Goal: Information Seeking & Learning: Check status

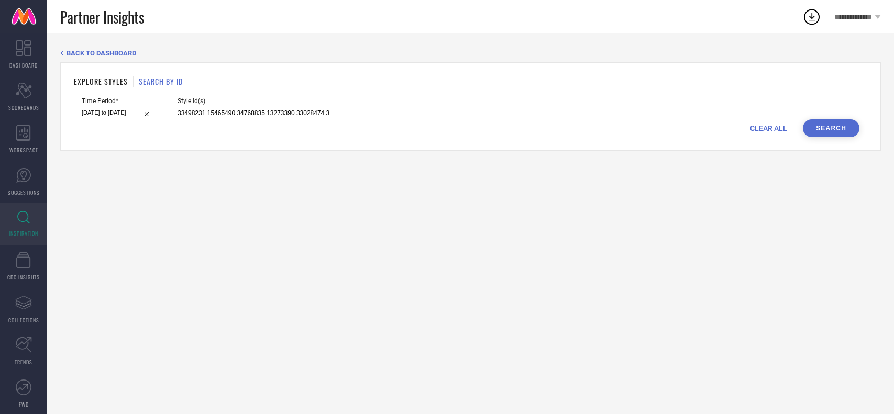
click at [279, 113] on input "33498231 15465490 34768835 13273390 33028474 34757597 33498513 15027286 3263457…" at bounding box center [254, 113] width 152 height 12
click at [797, 132] on div "CLEAR ALL Search" at bounding box center [471, 128] width 778 height 18
click at [814, 129] on button "Search" at bounding box center [831, 128] width 57 height 18
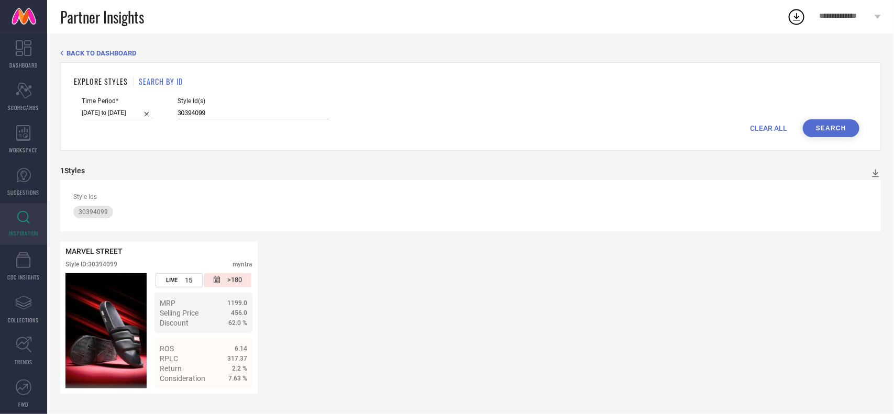
click at [237, 113] on input "30394099" at bounding box center [254, 113] width 152 height 12
paste input "30394092"
click at [826, 136] on button "Search" at bounding box center [831, 128] width 57 height 18
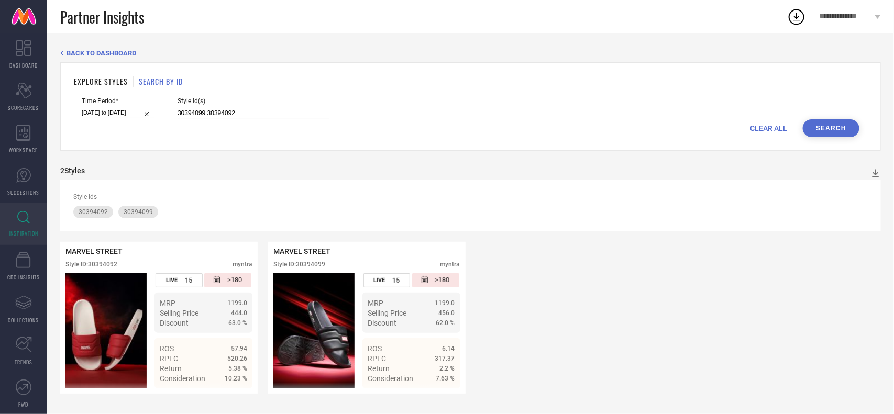
click at [249, 113] on input "30394099 30394092" at bounding box center [254, 113] width 152 height 12
paste input "33202352"
type input "30394099 30394092 33202352"
click at [844, 139] on div "EXPLORE STYLES SEARCH BY ID Time Period* 02-08-2025 to 16-08-2025 Style Id(s) 3…" at bounding box center [470, 106] width 820 height 88
click at [837, 132] on button "Search" at bounding box center [831, 128] width 57 height 18
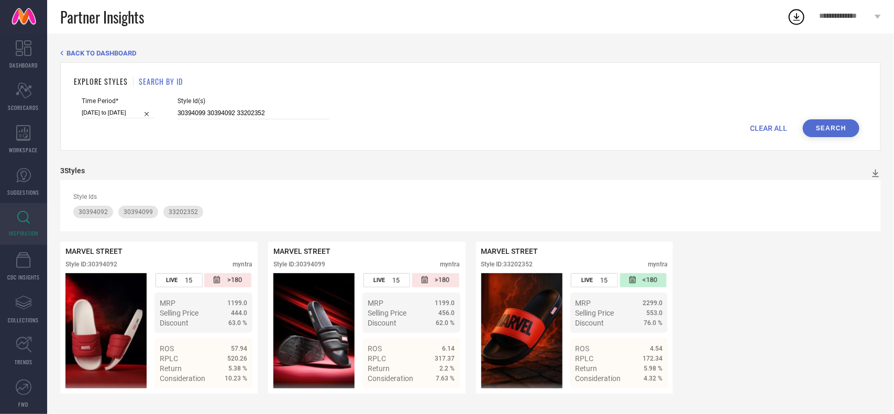
click at [91, 111] on input "[DATE] to [DATE]" at bounding box center [118, 112] width 72 height 11
select select "7"
select select "2025"
select select "8"
select select "2025"
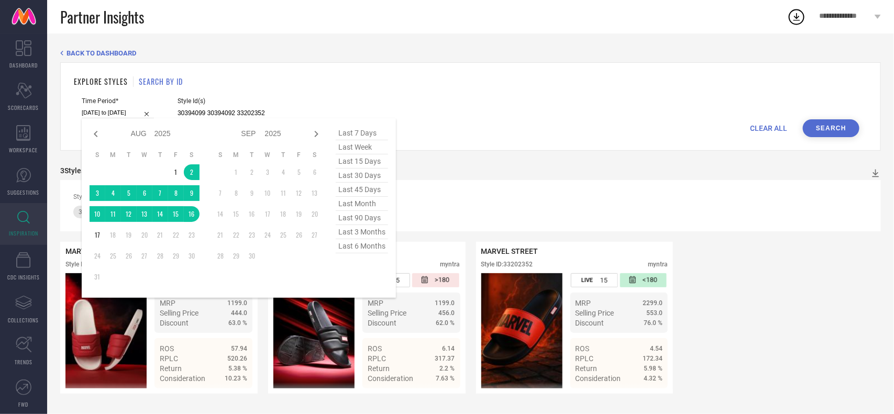
click at [357, 168] on span "last 15 days" at bounding box center [362, 161] width 52 height 14
type input "03-08-2025 to 17-08-2025"
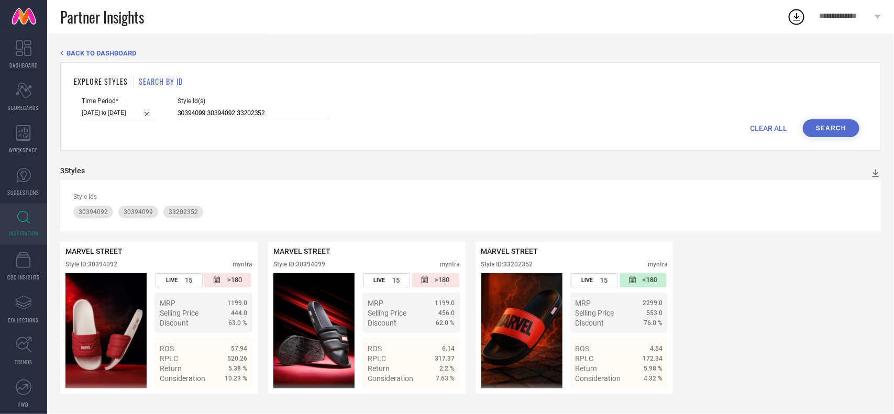
click at [820, 126] on button "Search" at bounding box center [831, 128] width 57 height 18
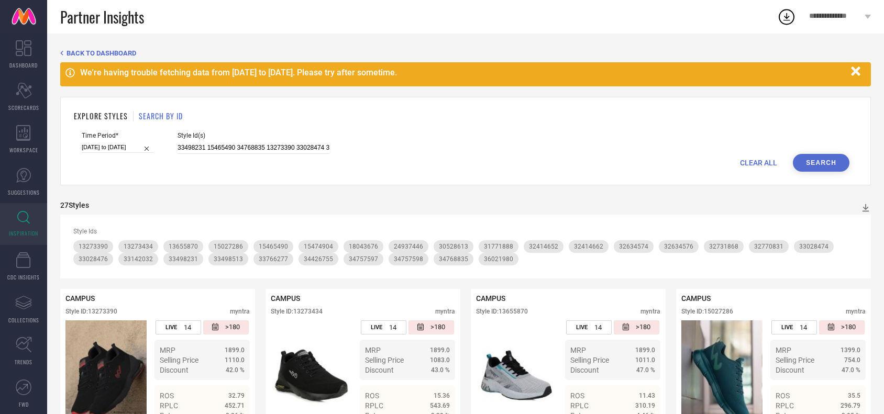
scroll to position [106, 0]
